Goal: Information Seeking & Learning: Learn about a topic

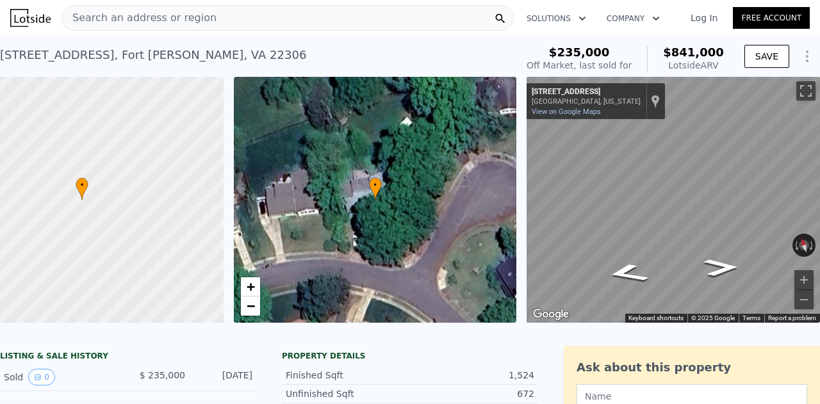
click at [148, 21] on span "Search an address or region" at bounding box center [139, 17] width 154 height 15
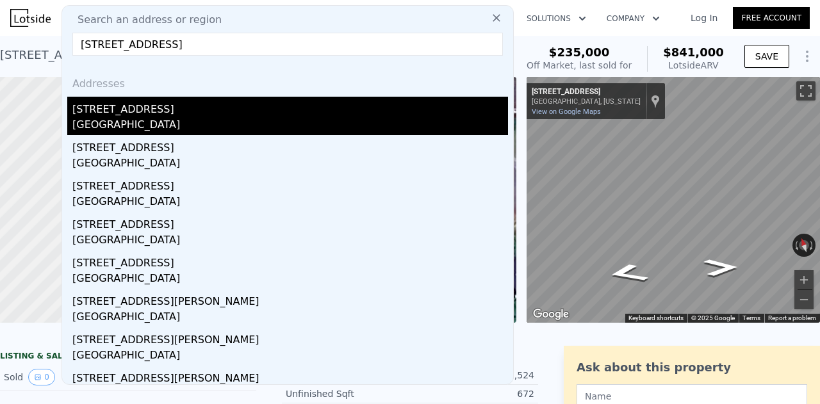
type input "[STREET_ADDRESS]"
click at [186, 123] on div "[GEOGRAPHIC_DATA]" at bounding box center [290, 126] width 436 height 18
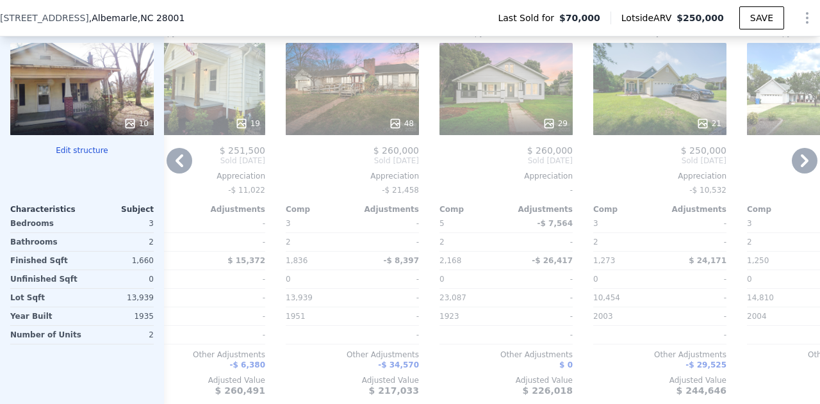
scroll to position [0, 1118]
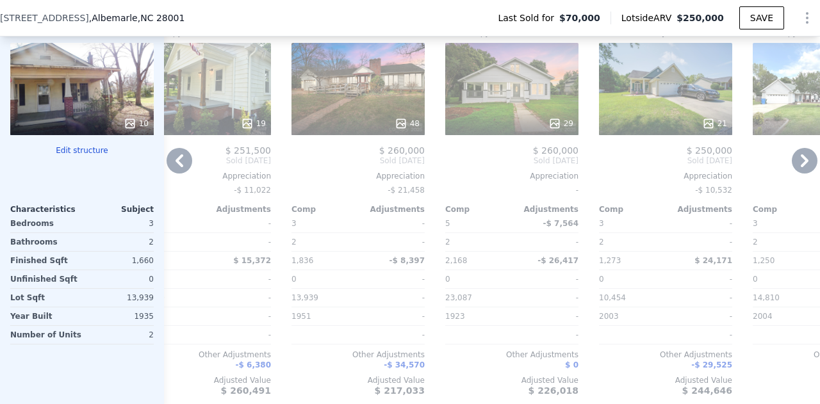
click at [379, 130] on div "48" at bounding box center [358, 123] width 122 height 13
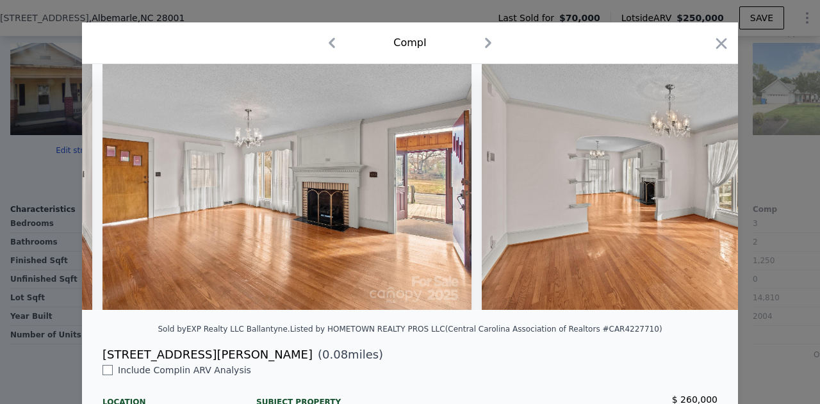
scroll to position [0, 3394]
click at [718, 52] on icon "button" at bounding box center [721, 44] width 18 height 18
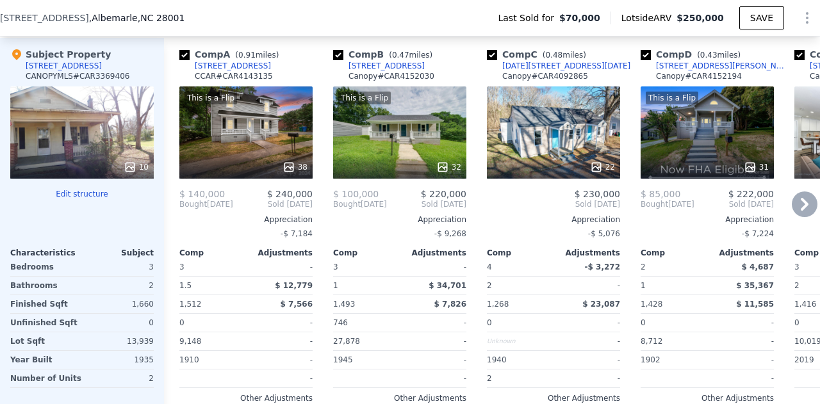
scroll to position [1148, 0]
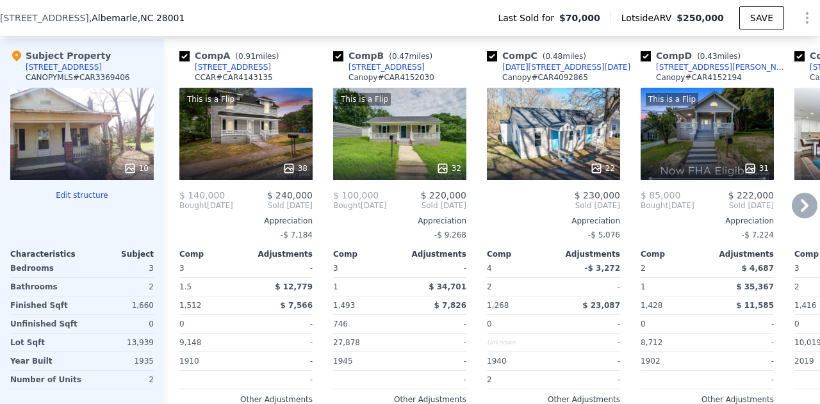
click at [407, 175] on div "32" at bounding box center [400, 168] width 122 height 13
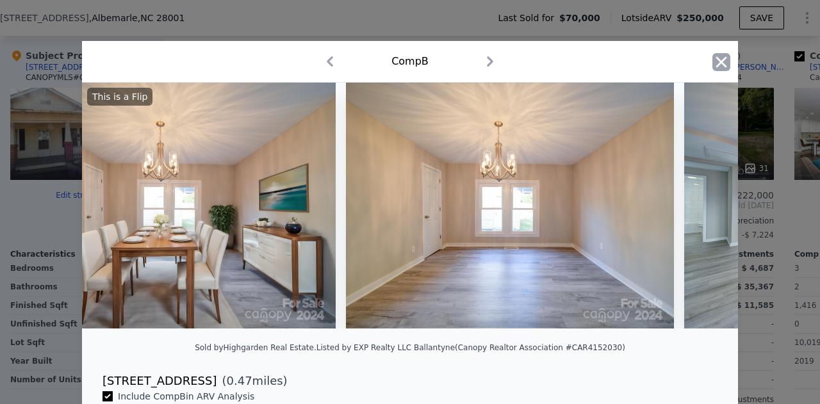
click at [721, 67] on icon "button" at bounding box center [721, 62] width 18 height 18
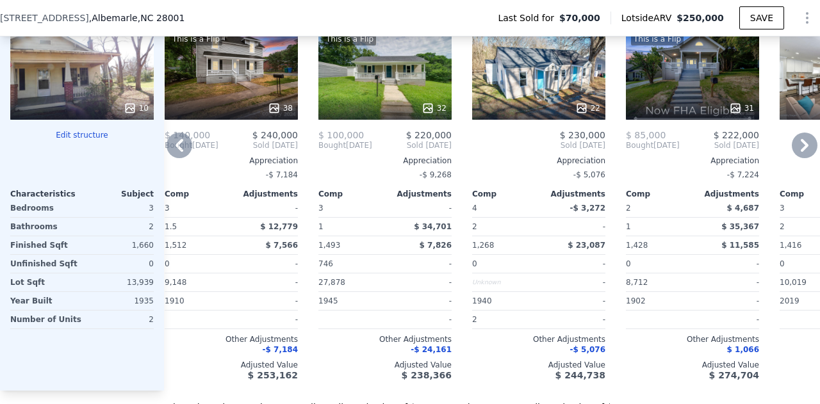
scroll to position [1211, 0]
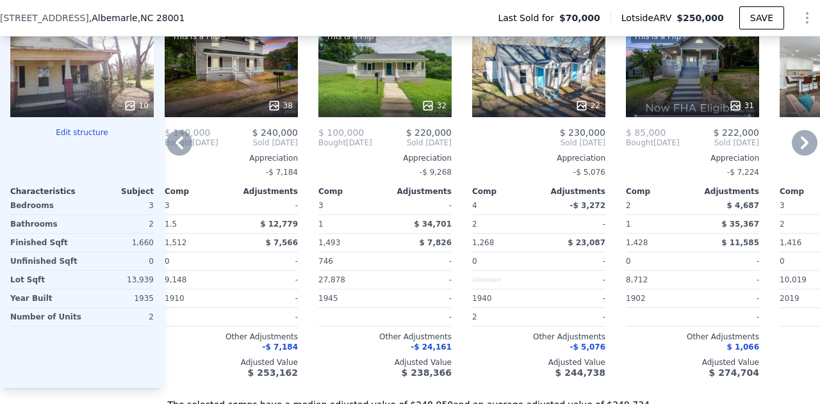
click at [520, 90] on div "22" at bounding box center [538, 71] width 133 height 92
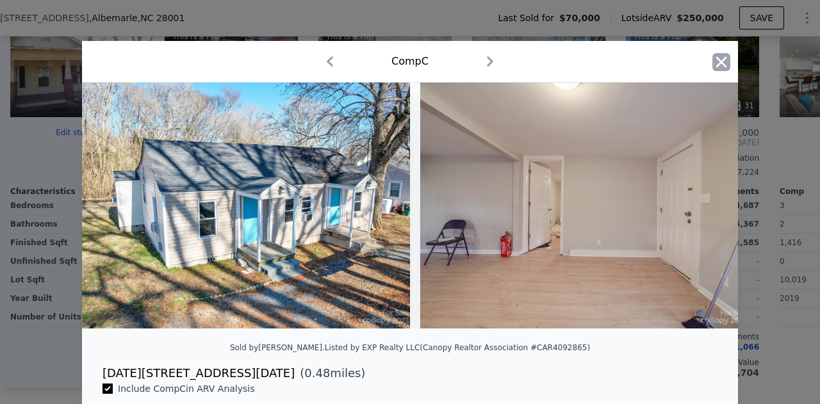
click at [712, 57] on icon "button" at bounding box center [721, 62] width 18 height 18
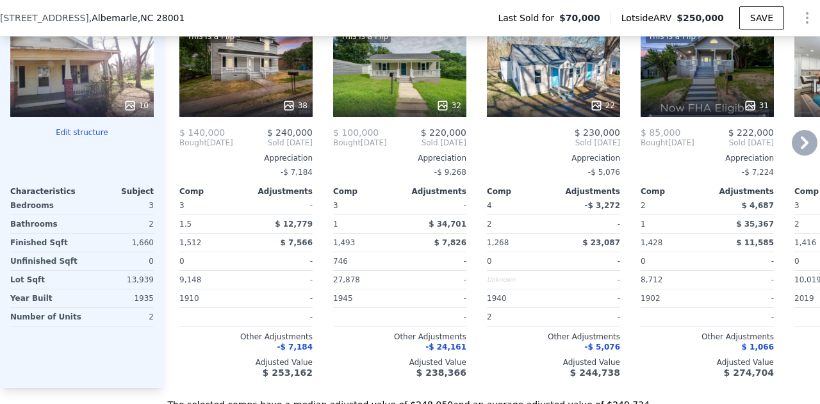
click at [535, 93] on div "22" at bounding box center [553, 71] width 133 height 92
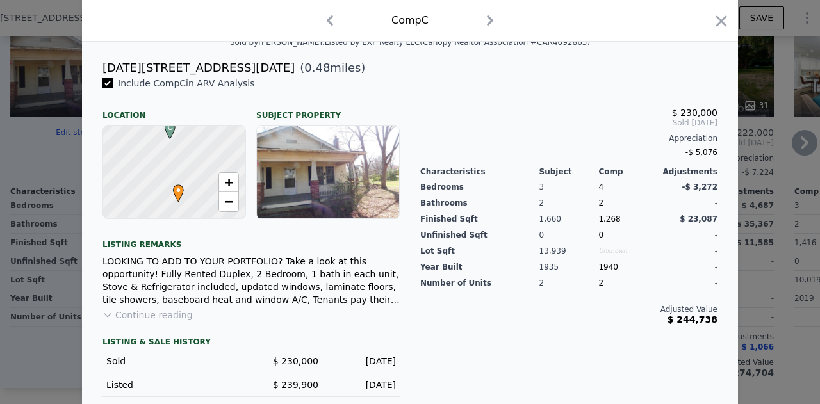
scroll to position [317, 0]
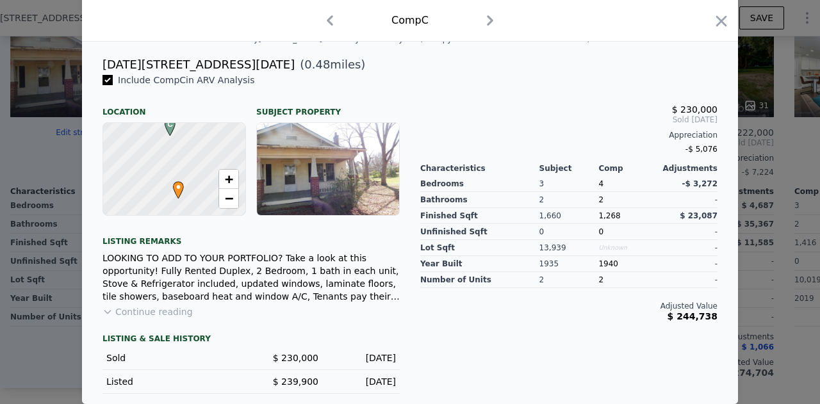
click at [150, 315] on button "Continue reading" at bounding box center [148, 312] width 90 height 13
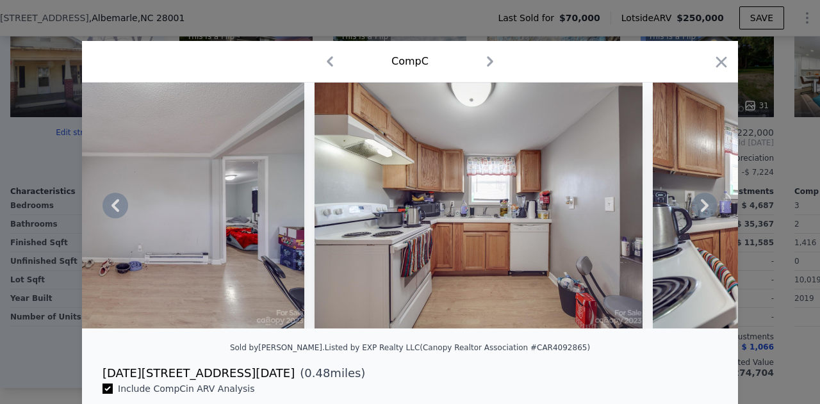
scroll to position [0, 3488]
click at [388, 283] on img at bounding box center [479, 206] width 328 height 246
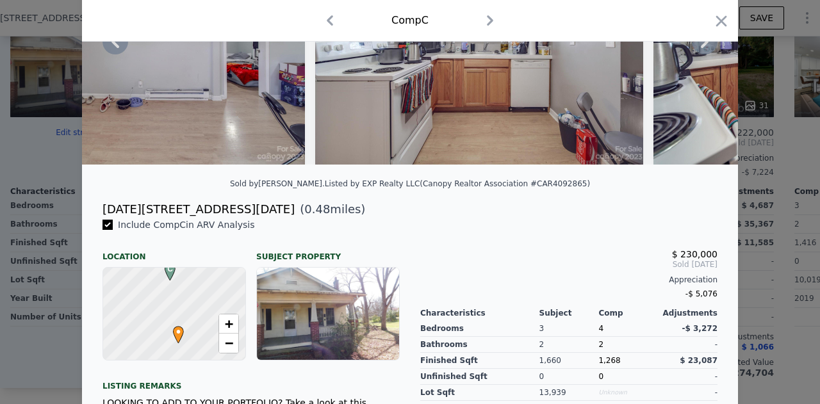
scroll to position [165, 0]
click at [714, 15] on icon "button" at bounding box center [721, 21] width 18 height 18
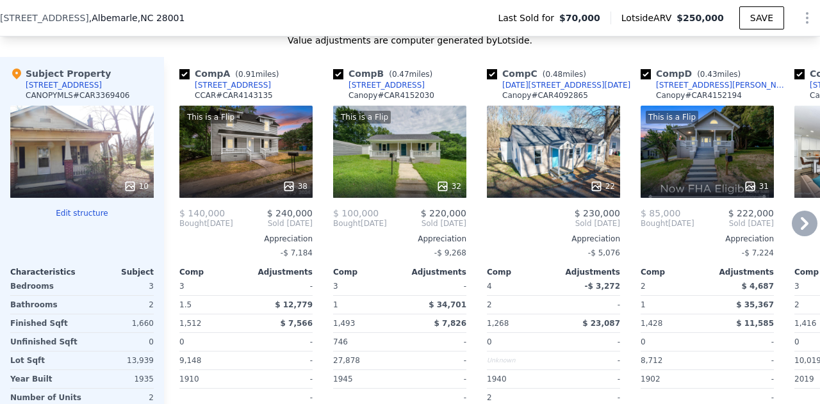
scroll to position [1128, 0]
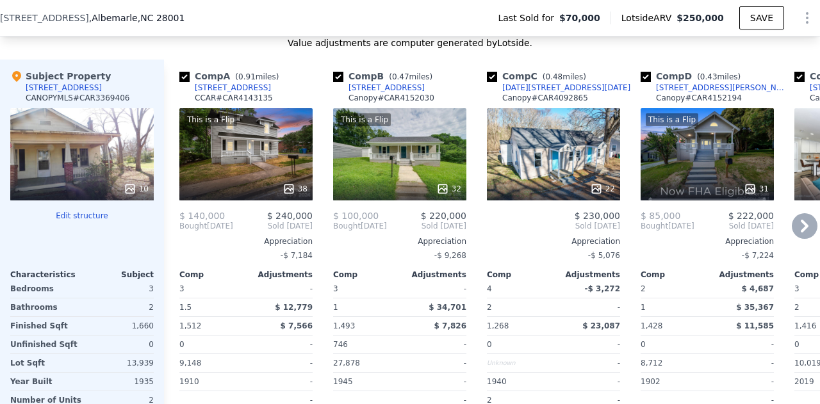
click at [696, 161] on div "This is a Flip 31" at bounding box center [707, 154] width 133 height 92
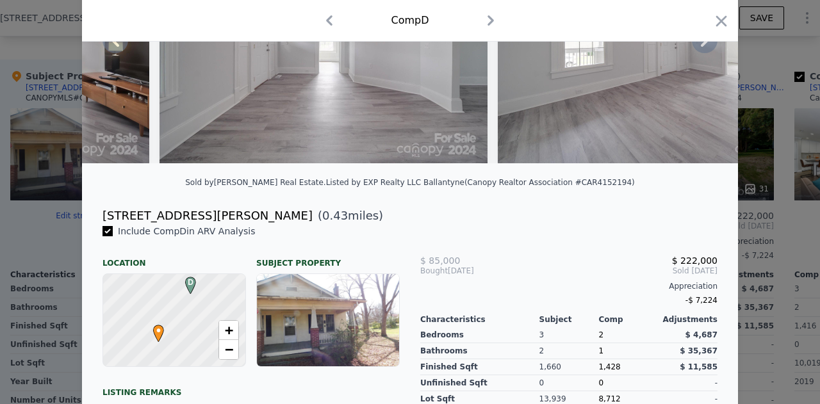
scroll to position [166, 0]
click at [712, 21] on icon "button" at bounding box center [721, 21] width 18 height 18
